Goal: Task Accomplishment & Management: Complete application form

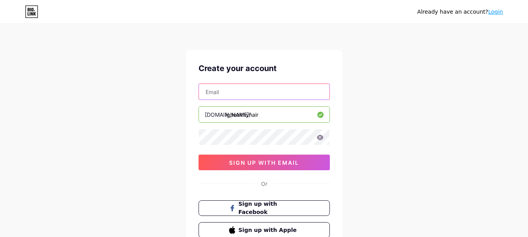
click at [235, 91] on input "text" at bounding box center [264, 92] width 130 height 16
type input "[EMAIL_ADDRESS][DOMAIN_NAME]"
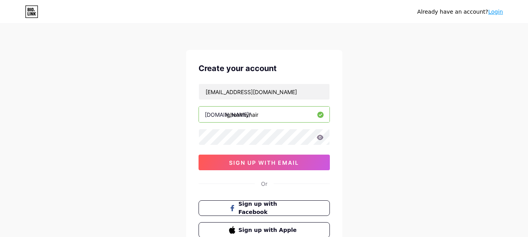
paste input "https//[DOMAIN_NAME][URL]"
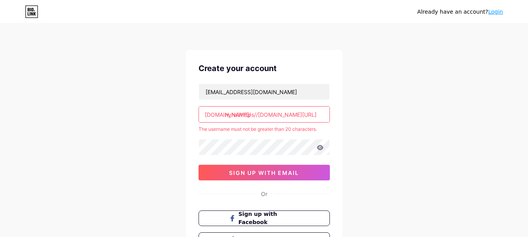
click at [237, 114] on input "lghealthyhairhttps//[DOMAIN_NAME][URL]" at bounding box center [264, 115] width 130 height 16
drag, startPoint x: 234, startPoint y: 114, endPoint x: 365, endPoint y: 118, distance: 130.9
click at [365, 118] on div "Already have an account? Login Create your account [EMAIL_ADDRESS][DOMAIN_NAME]…" at bounding box center [264, 154] width 528 height 309
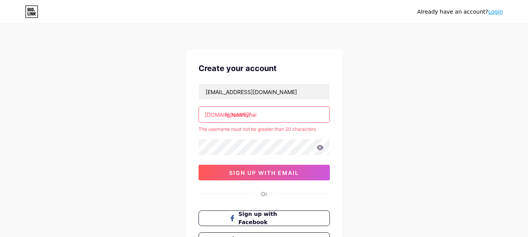
type input "lghealthyhair"
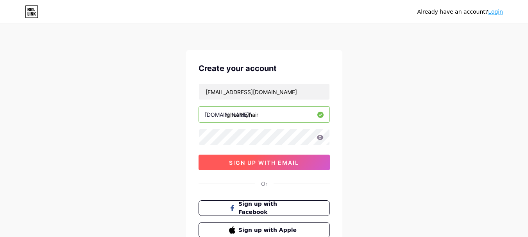
click at [262, 155] on button "sign up with email" at bounding box center [263, 163] width 131 height 16
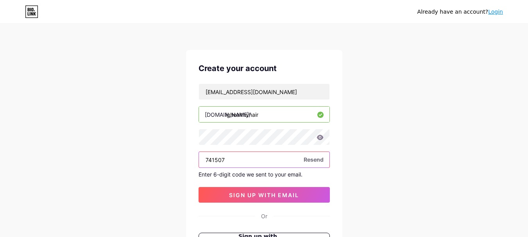
type input "741507"
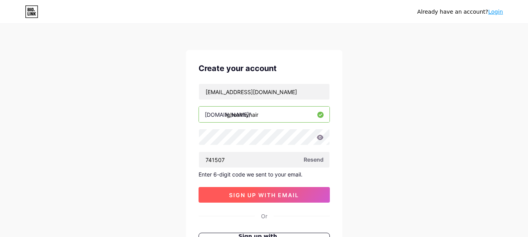
click at [255, 198] on button "sign up with email" at bounding box center [263, 195] width 131 height 16
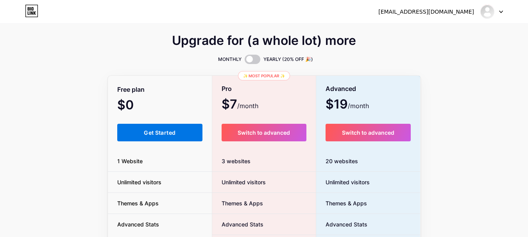
click at [174, 140] on button "Get Started" at bounding box center [160, 133] width 86 height 18
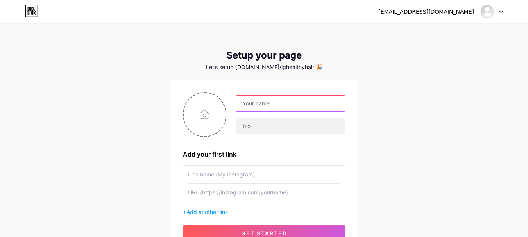
click at [257, 99] on input "text" at bounding box center [290, 104] width 109 height 16
type input "Lg Healthy Hair"
click at [207, 113] on input "file" at bounding box center [205, 114] width 42 height 43
type input "C:\fakepath\lg logo.jpg"
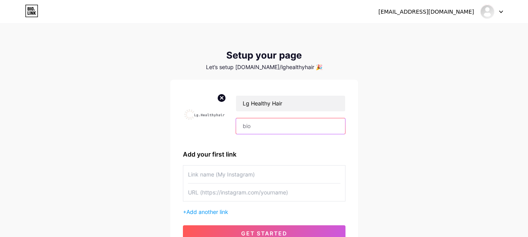
click at [240, 125] on input "text" at bounding box center [290, 126] width 109 height 16
paste input "Looking for the Best Organic Castor Oil? Look no further. Shop now at LgHealthy…"
drag, startPoint x: 304, startPoint y: 131, endPoint x: 285, endPoint y: 149, distance: 25.7
click at [301, 134] on div "Looking for the Best Organic Castor Oil? Look no further. Shop now at LgHealthy…" at bounding box center [289, 126] width 109 height 16
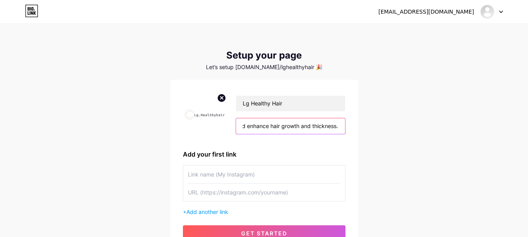
type input "Looking for the Best Organic Castor Oil? Look no further. Shop now at LgHealthy…"
click at [253, 178] on input "text" at bounding box center [264, 175] width 152 height 18
click at [237, 197] on input "text" at bounding box center [264, 193] width 152 height 18
paste input "[URL][DOMAIN_NAME][DOMAIN_NAME]"
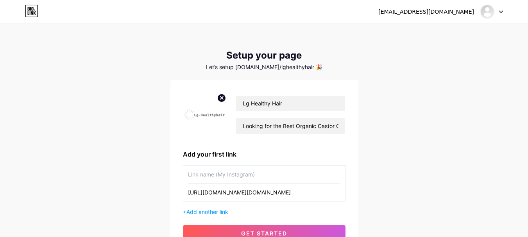
click at [230, 177] on div "[URL][DOMAIN_NAME][DOMAIN_NAME]" at bounding box center [264, 183] width 162 height 36
type input "[URL][DOMAIN_NAME][DOMAIN_NAME]"
click at [230, 177] on input "text" at bounding box center [264, 175] width 152 height 18
type input "Instagram"
click at [204, 216] on div "Lg Healthy Hair Looking for the Best Organic Castor Oil? Look no further. Shop …" at bounding box center [264, 166] width 162 height 149
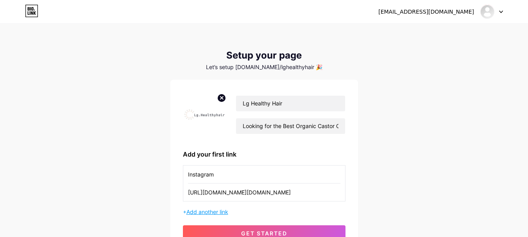
click at [204, 214] on span "Add another link" at bounding box center [207, 212] width 42 height 7
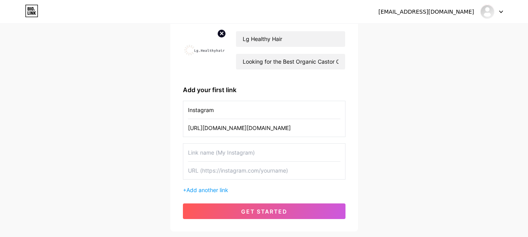
scroll to position [78, 0]
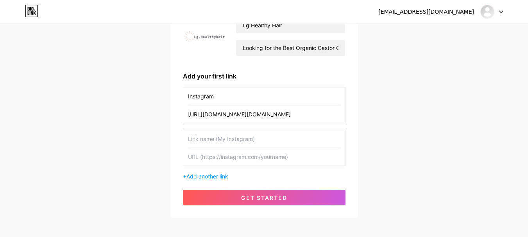
click at [212, 136] on input "text" at bounding box center [264, 139] width 152 height 18
click at [222, 153] on input "text" at bounding box center [264, 157] width 152 height 18
paste input "[URL][DOMAIN_NAME]"
type input "[URL][DOMAIN_NAME]"
click at [221, 142] on input "text" at bounding box center [264, 139] width 152 height 18
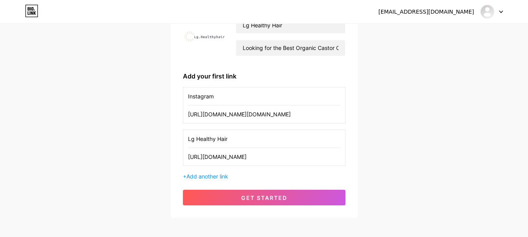
type input "Lg Healthy Hair"
click at [216, 172] on div "+ Add another link" at bounding box center [264, 176] width 162 height 8
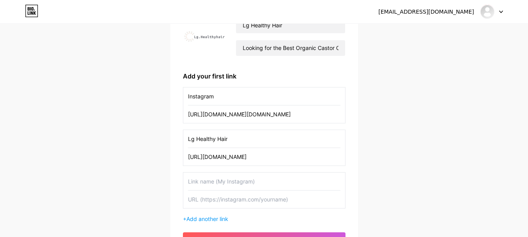
click at [216, 180] on input "text" at bounding box center [264, 182] width 152 height 18
type input "Facebook"
click at [211, 220] on span "Add another link" at bounding box center [207, 219] width 42 height 7
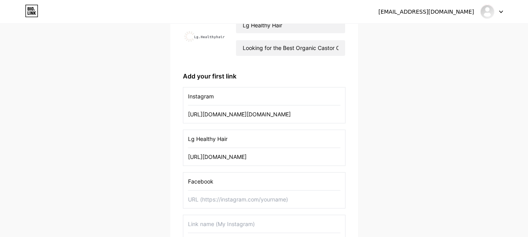
scroll to position [156, 0]
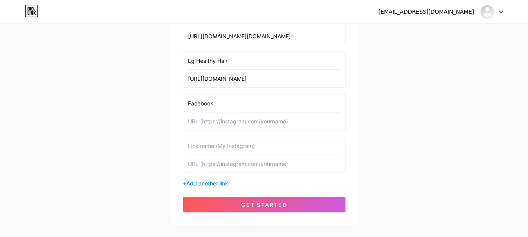
click at [205, 149] on input "text" at bounding box center [264, 146] width 152 height 18
type input "Tiktok"
click at [204, 123] on input "text" at bounding box center [264, 121] width 152 height 18
paste input "[URL][DOMAIN_NAME]"
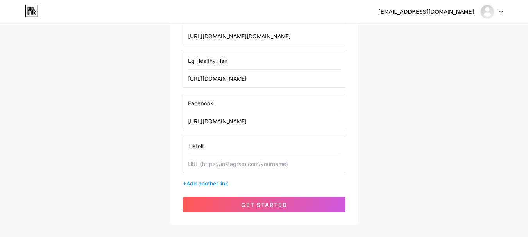
type input "[URL][DOMAIN_NAME]"
click at [237, 237] on div "[EMAIL_ADDRESS][DOMAIN_NAME] Dashboard Logout Setup your page Let’s setup [DOMA…" at bounding box center [264, 47] width 528 height 406
click at [213, 159] on input "text" at bounding box center [264, 164] width 152 height 18
paste input "[URL][DOMAIN_NAME]"
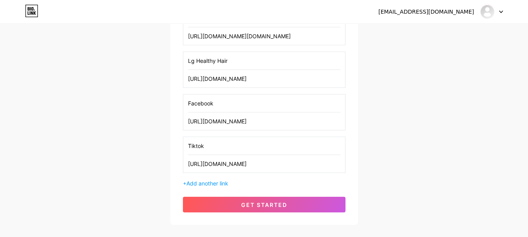
scroll to position [0, 12]
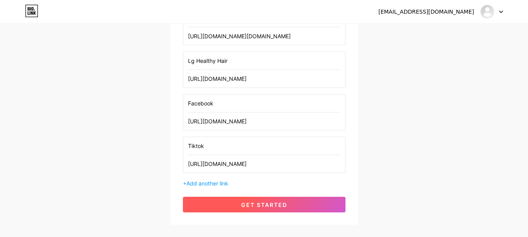
type input "[URL][DOMAIN_NAME]"
click at [257, 204] on span "get started" at bounding box center [264, 205] width 46 height 7
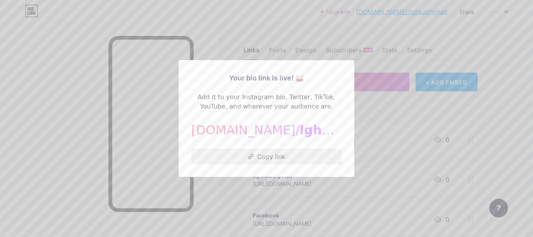
click at [269, 154] on button "Copy link" at bounding box center [266, 157] width 151 height 16
